Goal: Information Seeking & Learning: Check status

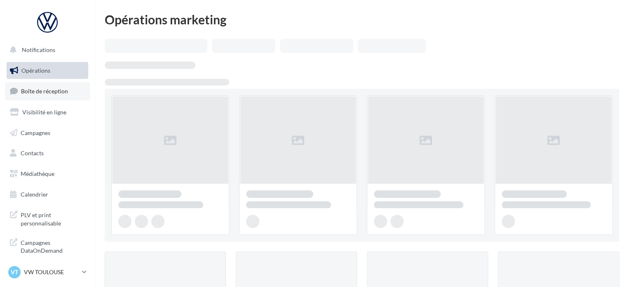
click at [51, 90] on span "Boîte de réception" at bounding box center [44, 90] width 47 height 7
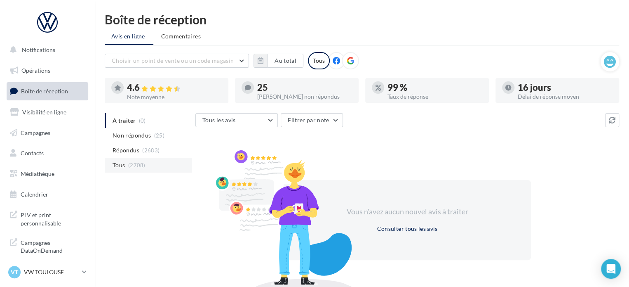
click at [145, 163] on li "Tous (2708)" at bounding box center [148, 165] width 87 height 15
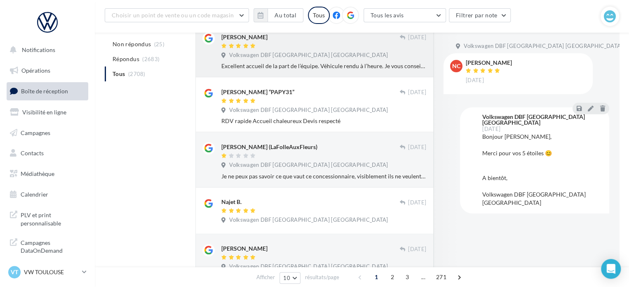
scroll to position [162, 0]
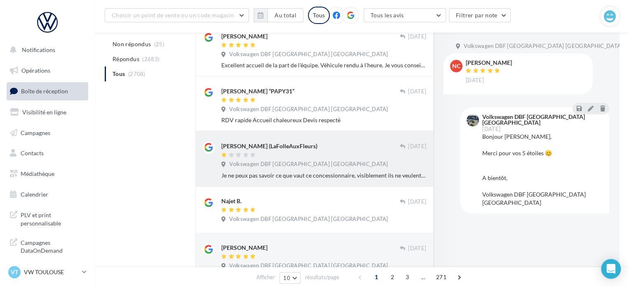
click at [258, 164] on span "Volkswagen DBF [GEOGRAPHIC_DATA] [GEOGRAPHIC_DATA]" at bounding box center [308, 163] width 159 height 7
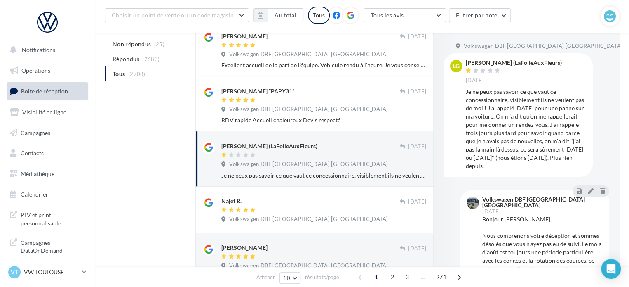
drag, startPoint x: 466, startPoint y: 91, endPoint x: 521, endPoint y: 172, distance: 98.4
click at [521, 172] on div "LG [PERSON_NAME] (LaFolleAuxFleurs) [DATE] Je ne peux pas savoir ce que vaut ce…" at bounding box center [518, 114] width 149 height 123
copy div "Je ne peux pas savoir ce que vaut ce concessionnaire, visiblement ils ne veulen…"
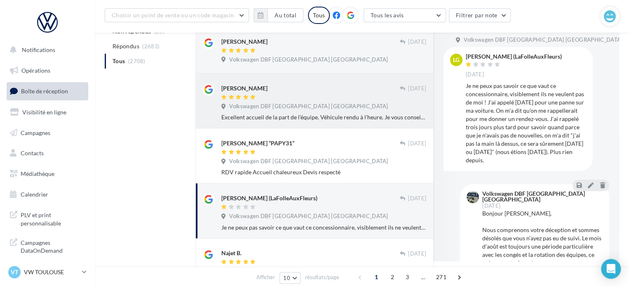
scroll to position [0, 0]
